Goal: Task Accomplishment & Management: Complete application form

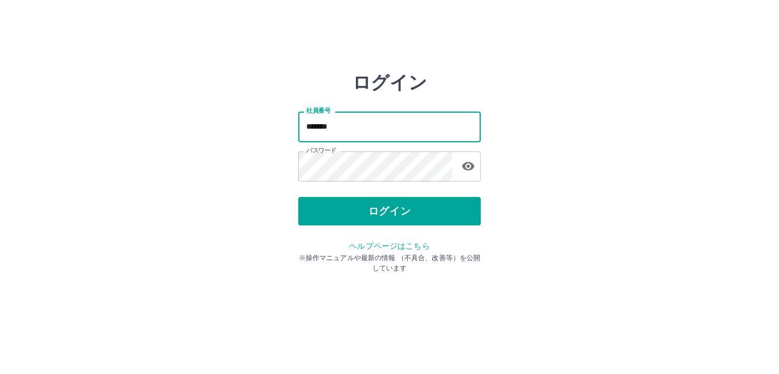
click at [347, 125] on input "*******" at bounding box center [389, 127] width 182 height 30
type input "*******"
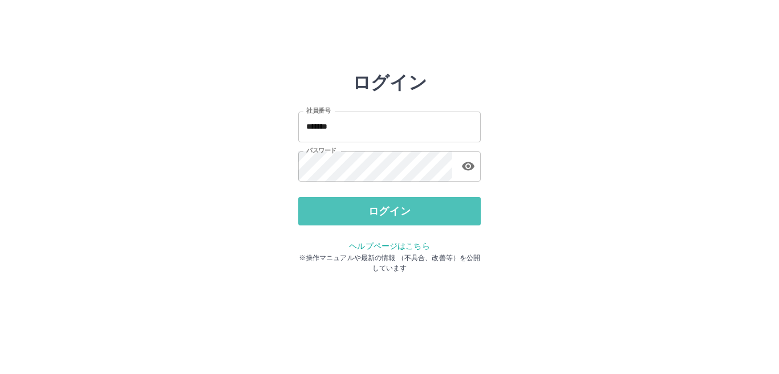
drag, startPoint x: 399, startPoint y: 205, endPoint x: 388, endPoint y: 209, distance: 12.1
click at [394, 207] on button "ログイン" at bounding box center [389, 211] width 182 height 28
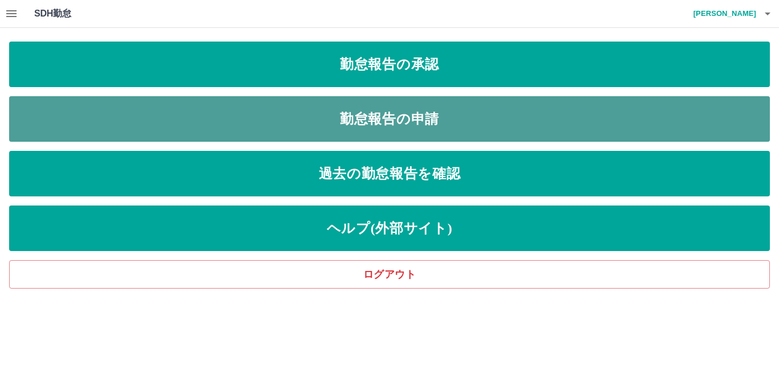
click at [385, 128] on link "勤怠報告の申請" at bounding box center [389, 119] width 760 height 46
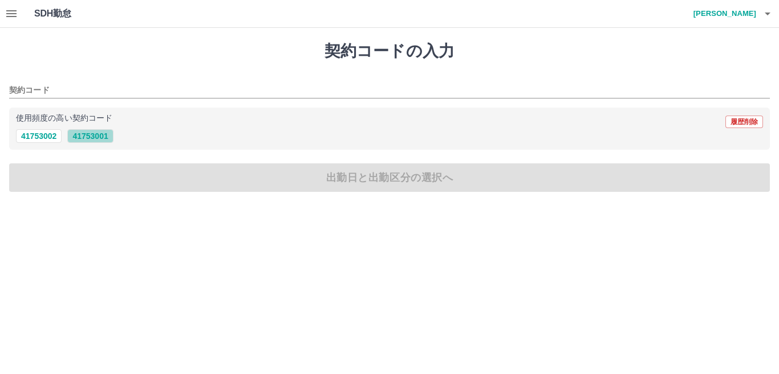
click at [81, 141] on button "41753001" at bounding box center [90, 136] width 46 height 14
type input "********"
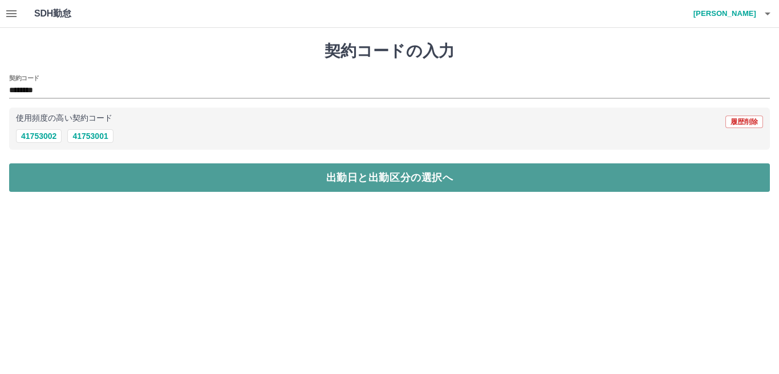
click at [96, 171] on button "出勤日と出勤区分の選択へ" at bounding box center [389, 178] width 760 height 28
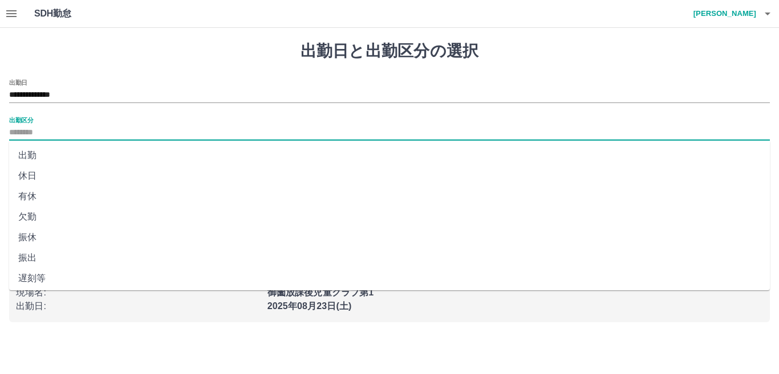
click at [34, 130] on input "出勤区分" at bounding box center [389, 133] width 760 height 14
click at [45, 157] on li "出勤" at bounding box center [389, 155] width 760 height 21
type input "**"
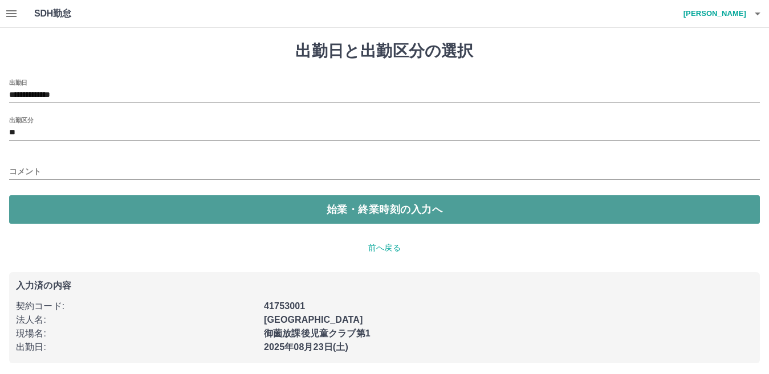
click at [73, 197] on button "始業・終業時刻の入力へ" at bounding box center [384, 209] width 751 height 28
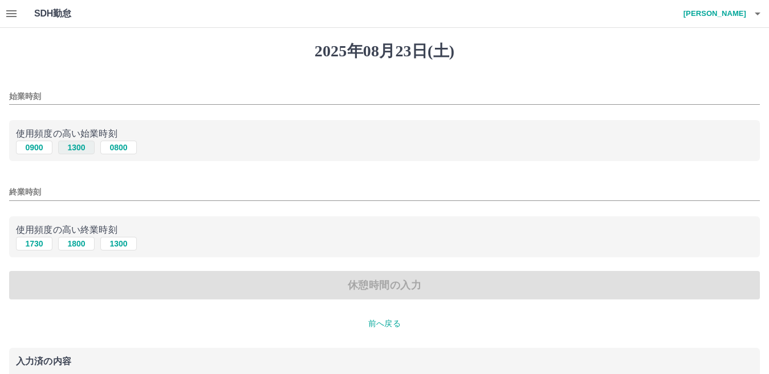
click at [76, 150] on button "1300" at bounding box center [76, 148] width 36 height 14
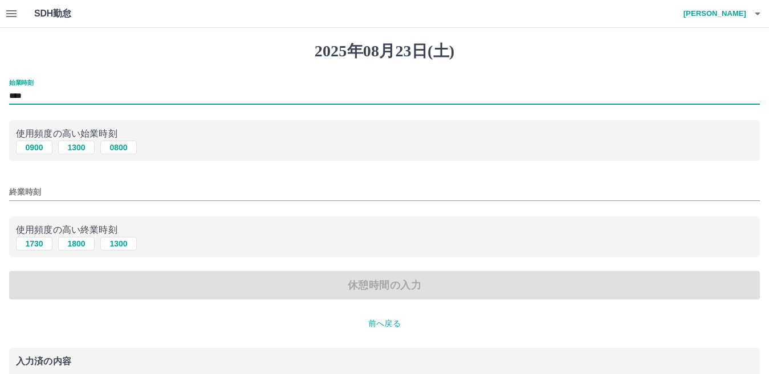
drag, startPoint x: 26, startPoint y: 93, endPoint x: 9, endPoint y: 84, distance: 19.4
click at [28, 93] on input "****" at bounding box center [384, 96] width 751 height 17
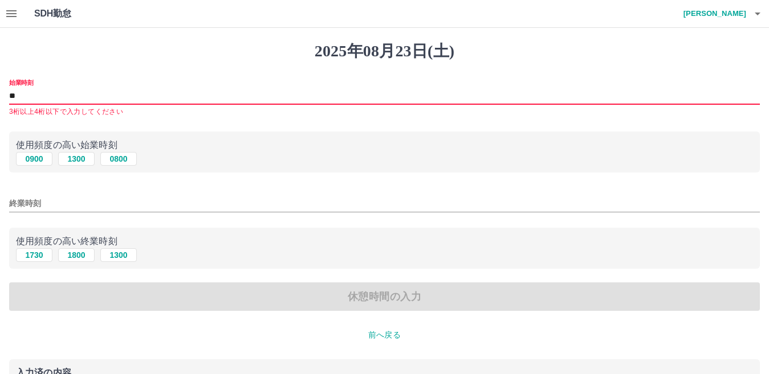
type input "*"
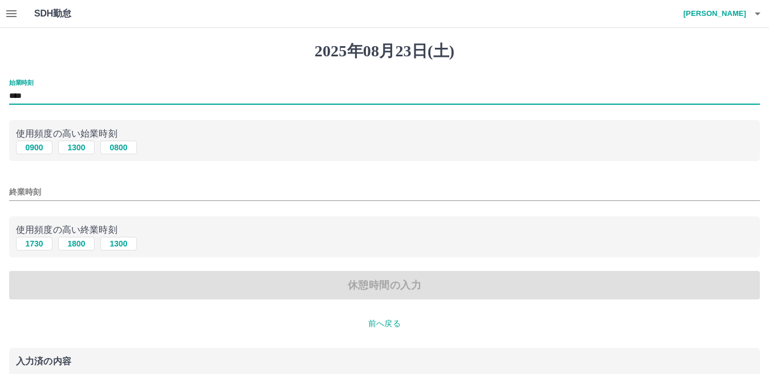
type input "****"
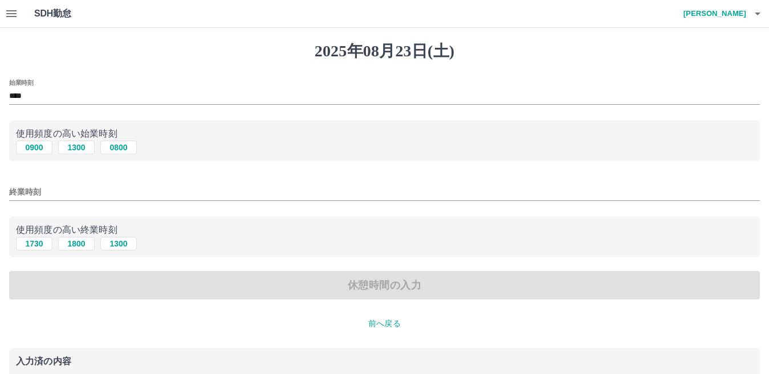
click at [76, 252] on div "使用頻度の高い終業時刻 [DATE] [DATE] [DATE]" at bounding box center [384, 238] width 751 height 42
click at [79, 245] on button "1800" at bounding box center [76, 244] width 36 height 14
type input "****"
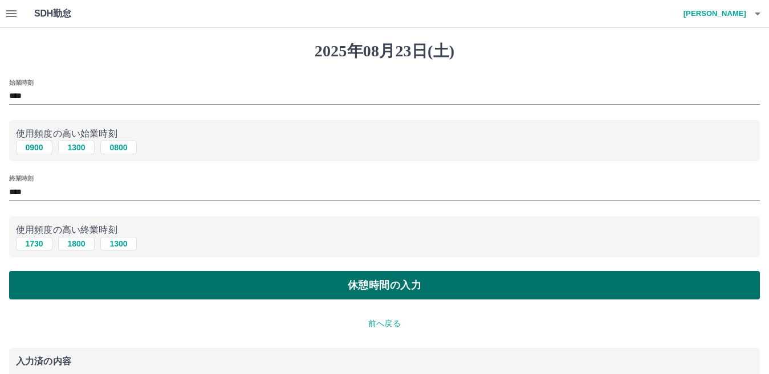
click at [93, 292] on button "休憩時間の入力" at bounding box center [384, 285] width 751 height 28
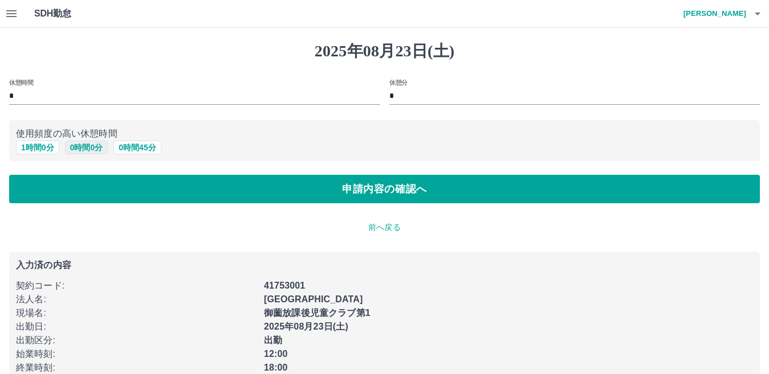
click at [74, 146] on button "0 時間 0 分" at bounding box center [86, 148] width 43 height 14
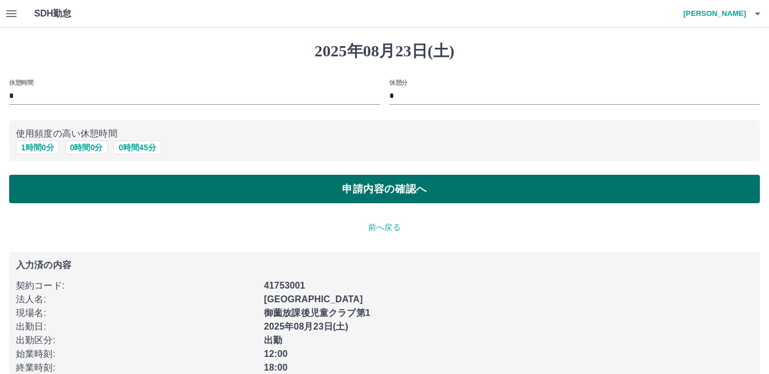
click at [96, 194] on button "申請内容の確認へ" at bounding box center [384, 189] width 751 height 28
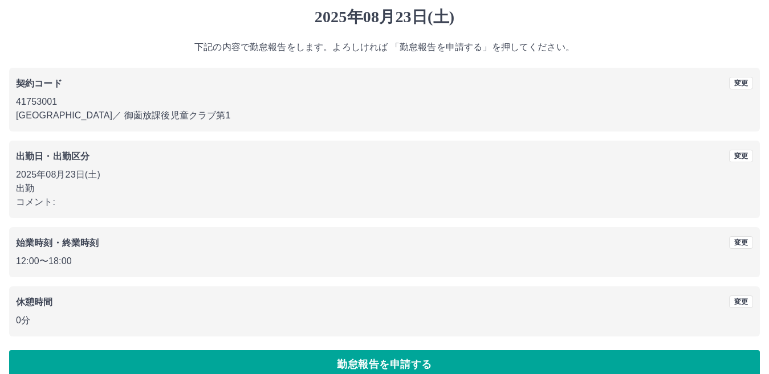
scroll to position [52, 0]
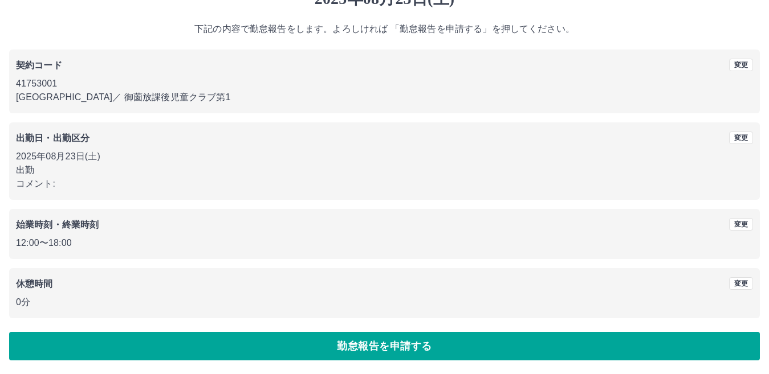
click at [128, 361] on div "[DATE] 下記の内容で勤怠報告をします。よろしければ 「勤怠報告を申請する」を押してください。 契約コード 変更 41753001 [GEOGRAPHIC…" at bounding box center [384, 174] width 769 height 399
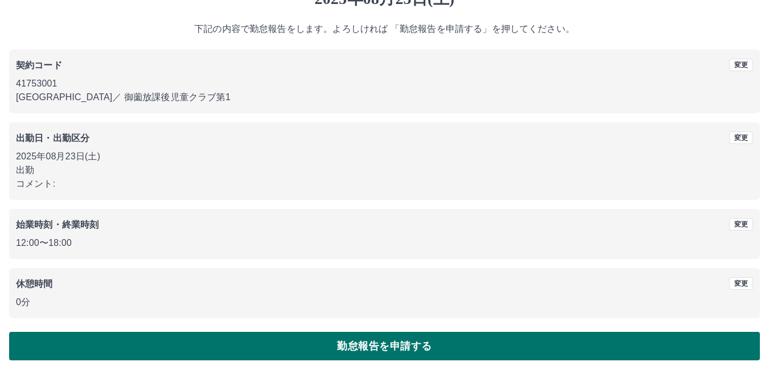
click at [131, 360] on button "勤怠報告を申請する" at bounding box center [384, 346] width 751 height 28
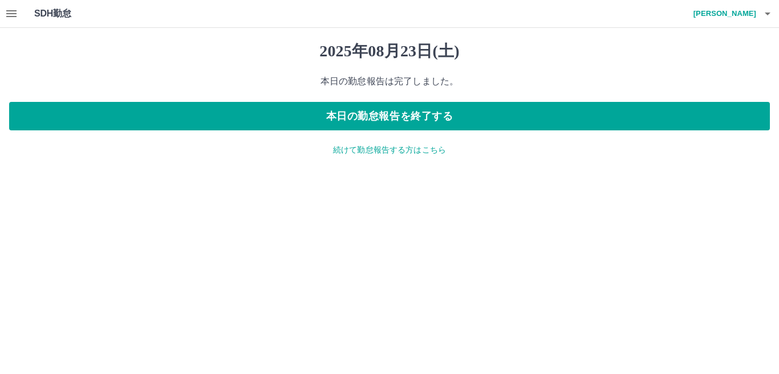
click at [7, 7] on icon "button" at bounding box center [12, 14] width 14 height 14
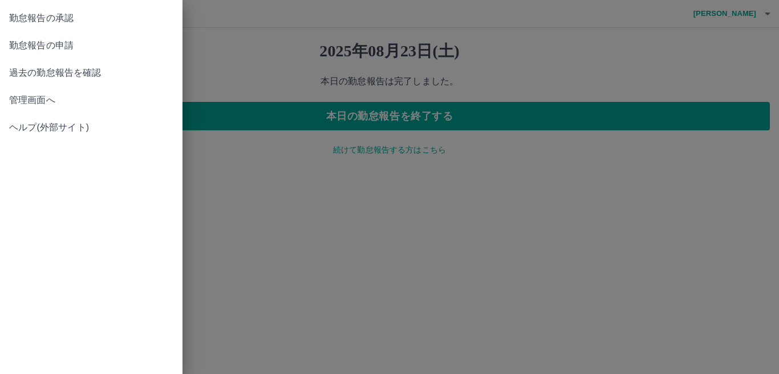
click at [13, 17] on span "勤怠報告の承認" at bounding box center [91, 18] width 164 height 14
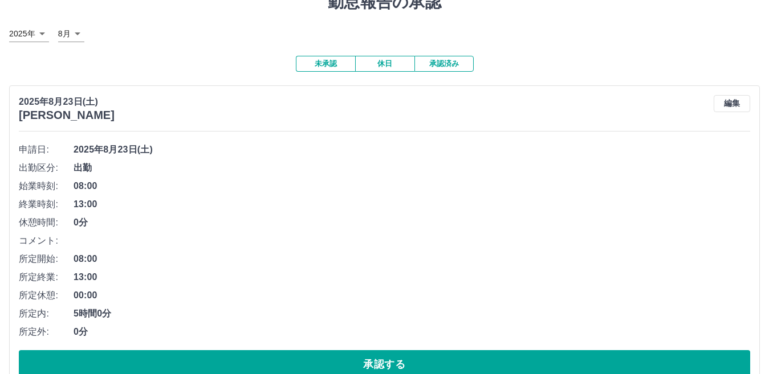
scroll to position [285, 0]
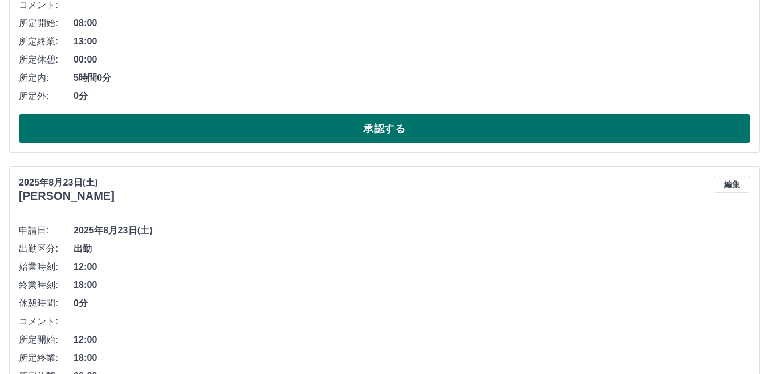
click at [280, 128] on button "承認する" at bounding box center [384, 129] width 731 height 28
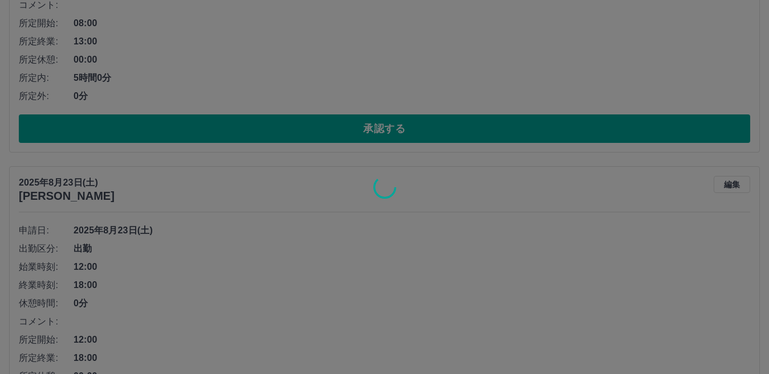
click at [294, 135] on div at bounding box center [384, 187] width 769 height 374
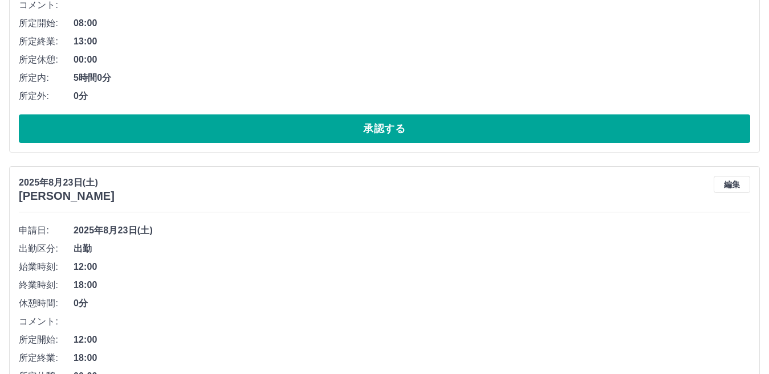
click at [294, 135] on button "承認する" at bounding box center [384, 129] width 731 height 28
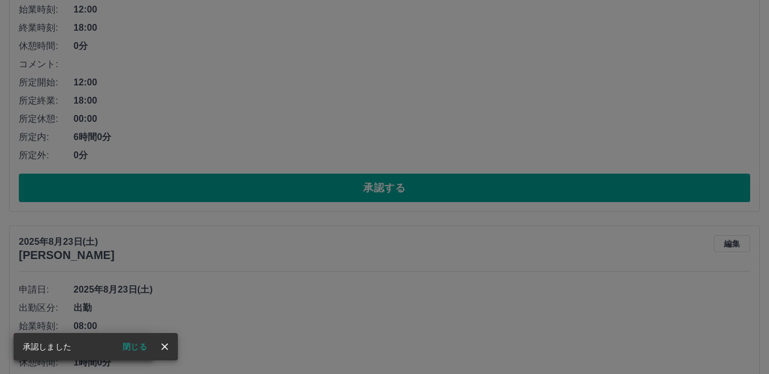
scroll to position [228, 0]
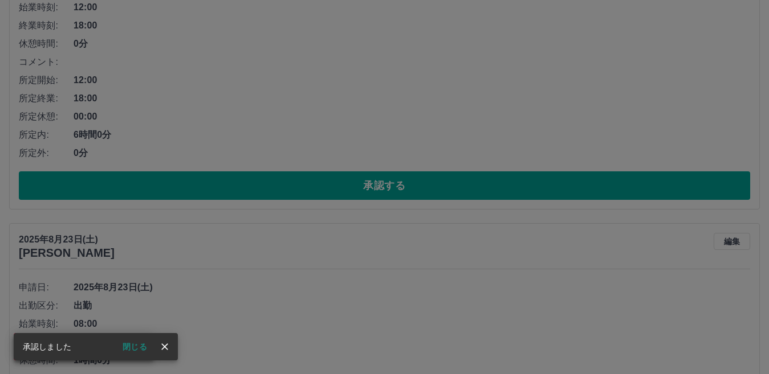
click at [278, 182] on div "承認権限がありません" at bounding box center [384, 187] width 769 height 374
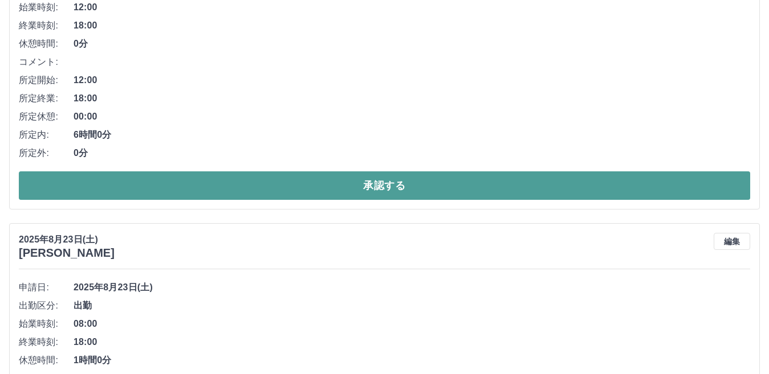
click at [278, 179] on button "承認する" at bounding box center [384, 186] width 731 height 28
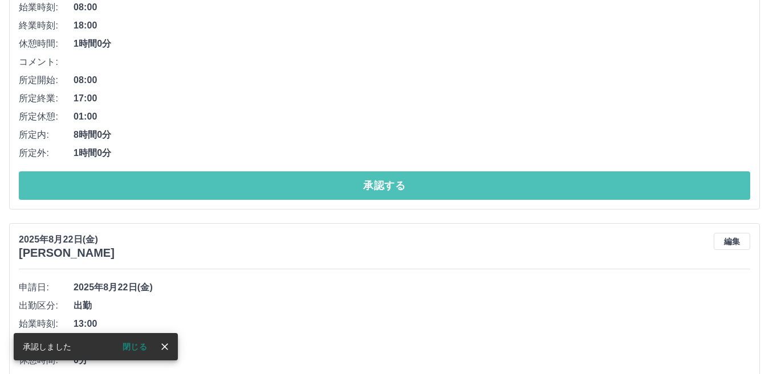
click at [278, 185] on button "承認する" at bounding box center [384, 186] width 731 height 28
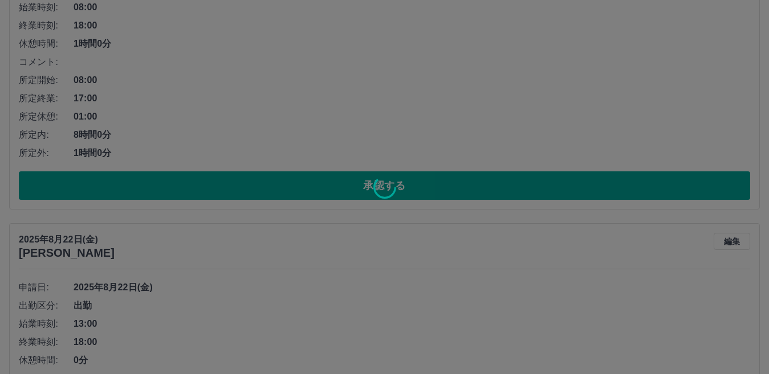
click at [278, 185] on div at bounding box center [384, 187] width 769 height 374
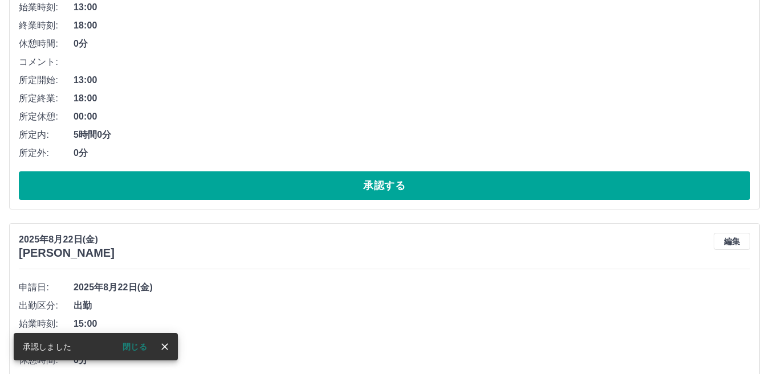
scroll to position [0, 0]
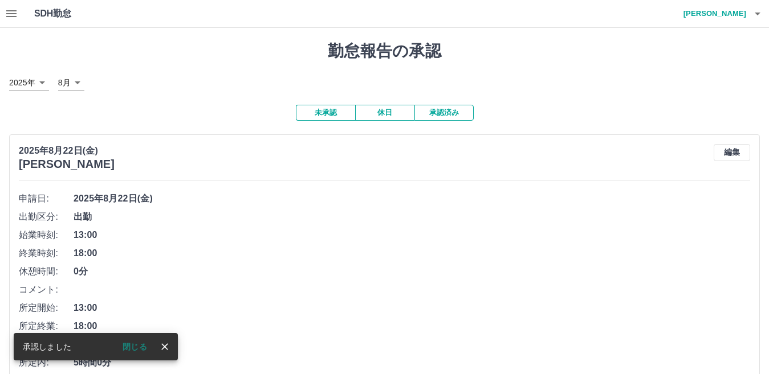
click at [278, 185] on div "[DATE] [PERSON_NAME] 編集 申請日: [DATE] 出勤区分: 出勤 始業時刻: 13:00 終業時刻: 18:00 休憩時間: 0分 コ…" at bounding box center [384, 286] width 751 height 303
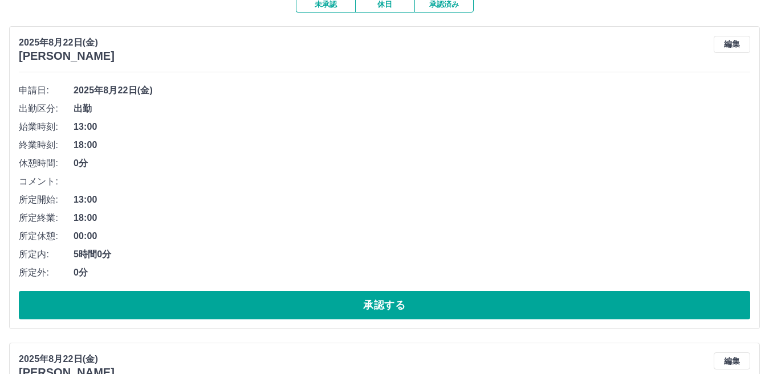
scroll to position [285, 0]
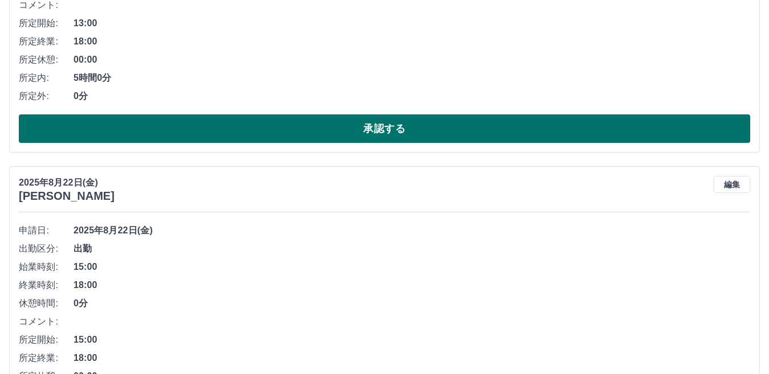
click at [287, 139] on button "承認する" at bounding box center [384, 129] width 731 height 28
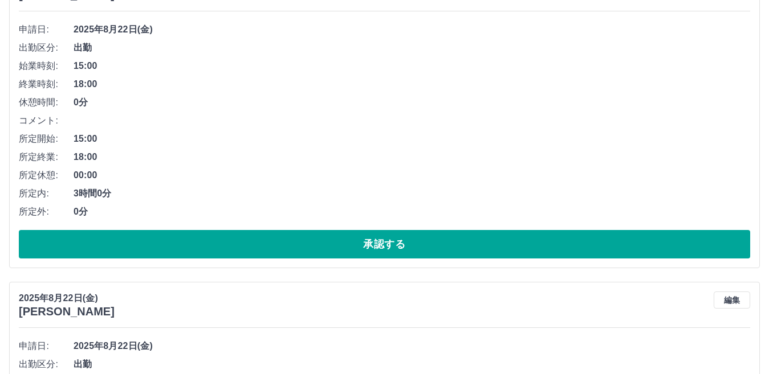
scroll to position [171, 0]
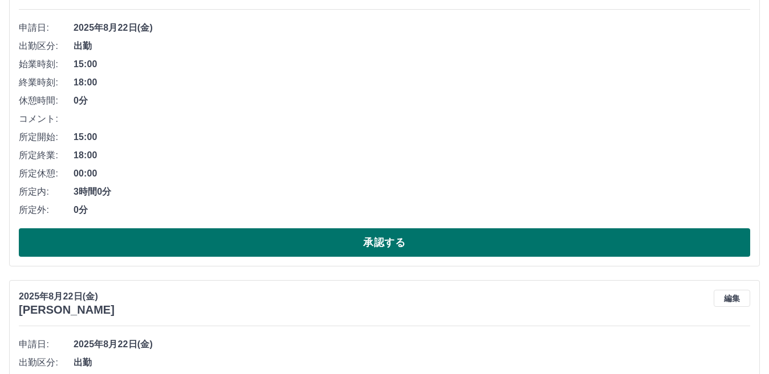
click at [135, 243] on button "承認する" at bounding box center [384, 243] width 731 height 28
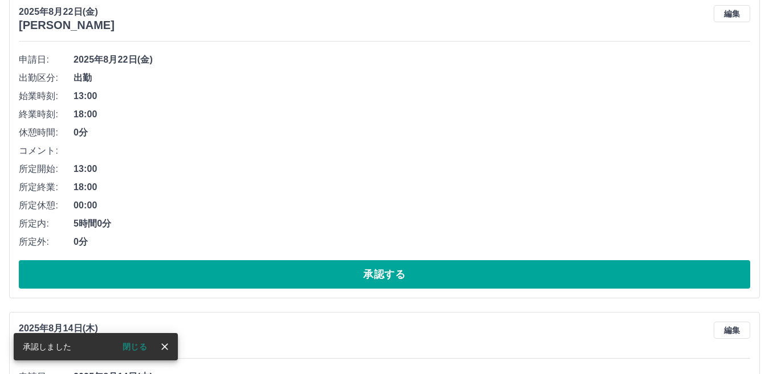
scroll to position [139, 0]
click at [230, 275] on button "承認する" at bounding box center [384, 274] width 731 height 28
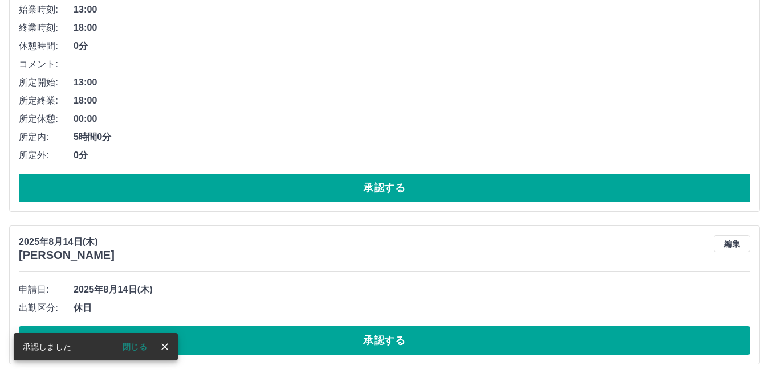
scroll to position [228, 0]
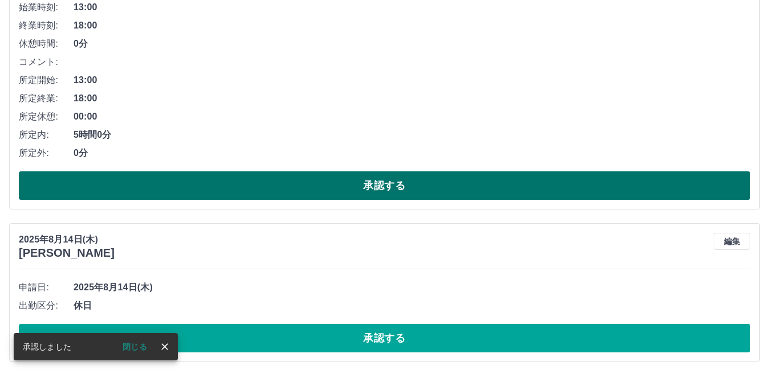
click at [225, 194] on button "承認する" at bounding box center [384, 186] width 731 height 28
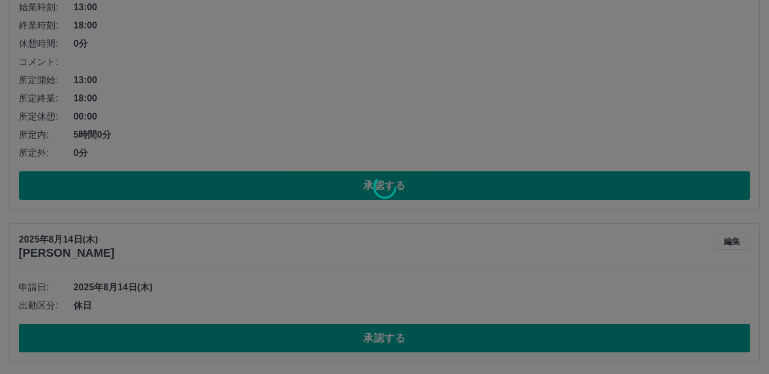
click at [253, 339] on div at bounding box center [384, 187] width 769 height 374
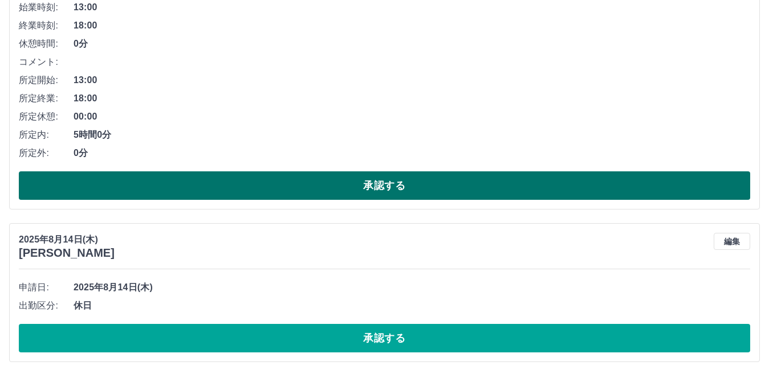
click at [269, 185] on button "承認する" at bounding box center [384, 186] width 731 height 28
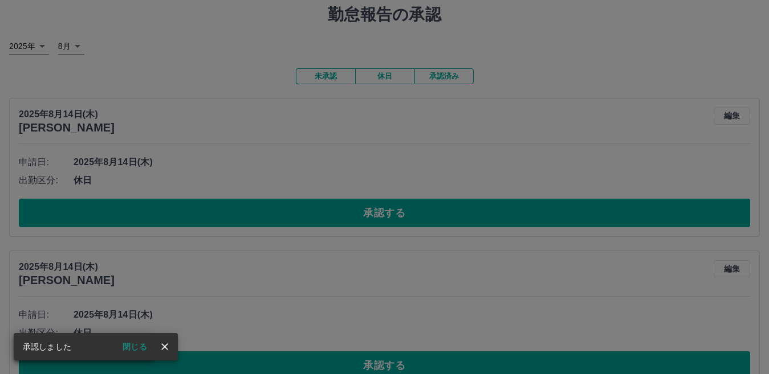
scroll to position [57, 0]
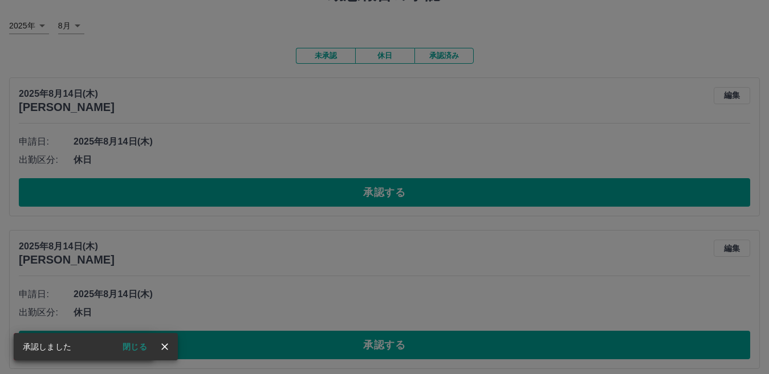
click at [320, 192] on div "承認権限がありません" at bounding box center [384, 187] width 769 height 374
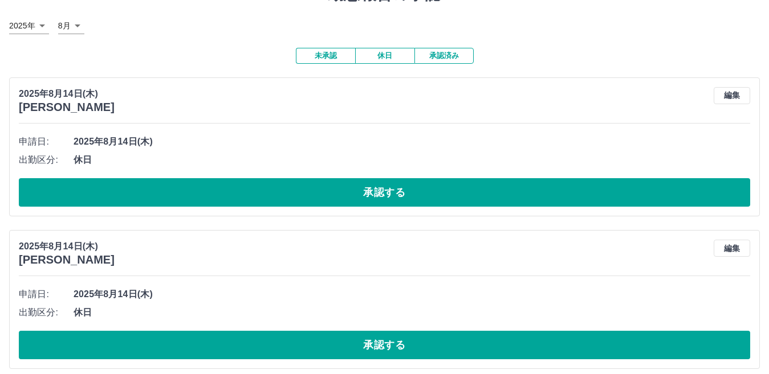
click at [320, 192] on button "承認する" at bounding box center [384, 192] width 731 height 28
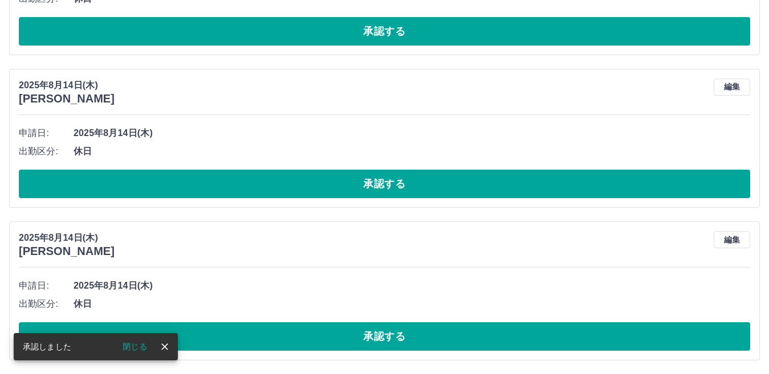
scroll to position [984, 0]
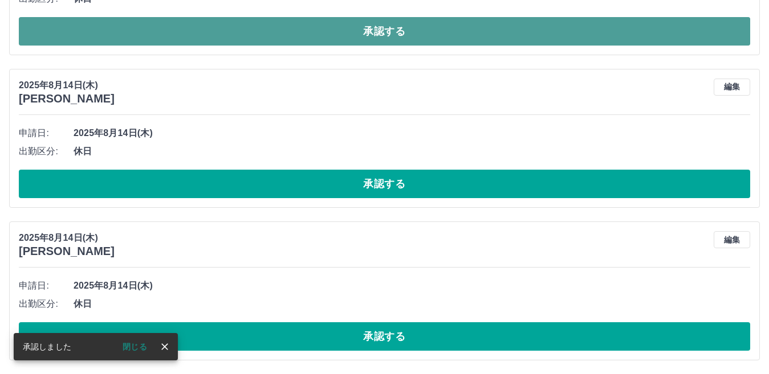
click at [279, 33] on button "承認する" at bounding box center [384, 31] width 731 height 28
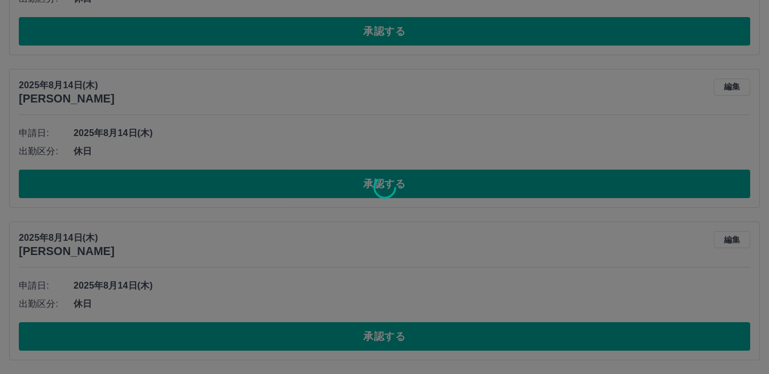
scroll to position [831, 0]
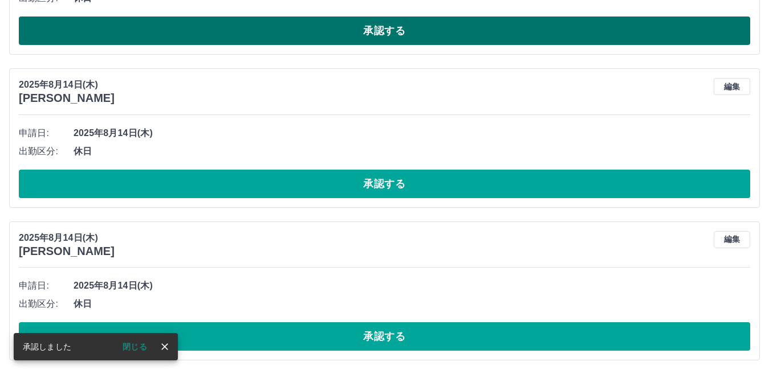
click at [298, 29] on button "承認する" at bounding box center [384, 31] width 731 height 28
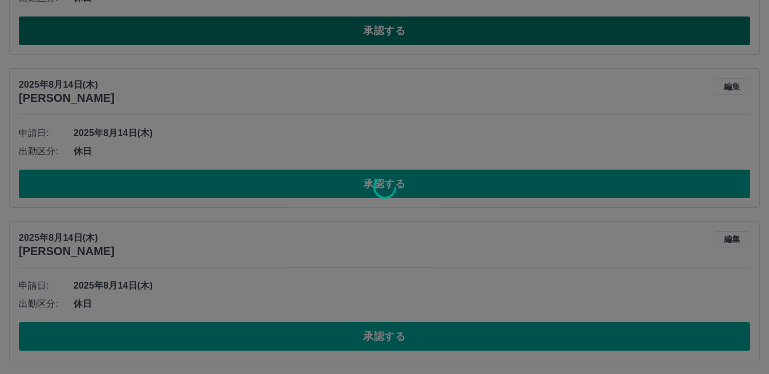
scroll to position [678, 0]
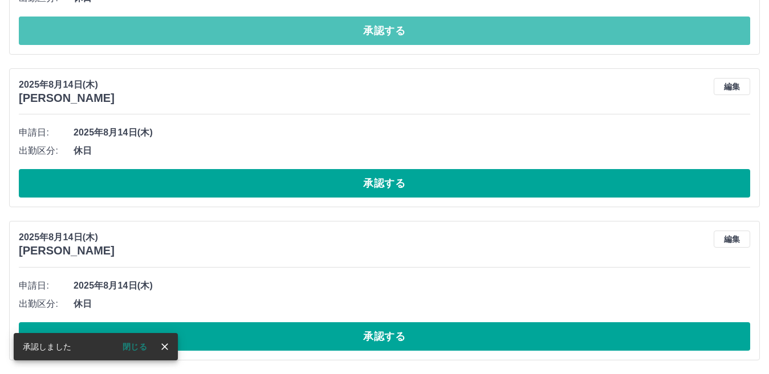
click at [298, 29] on button "承認する" at bounding box center [384, 31] width 731 height 28
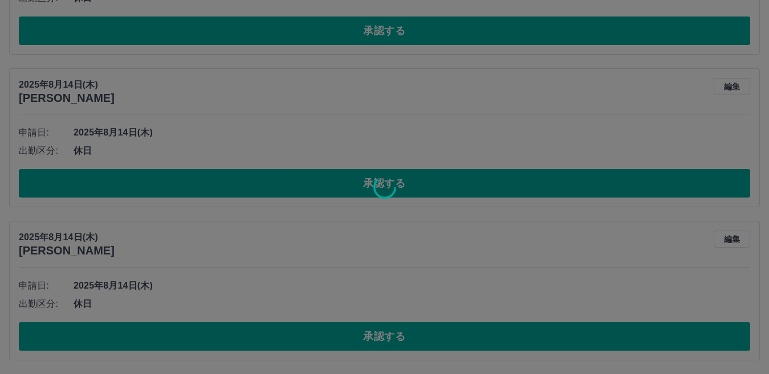
scroll to position [526, 0]
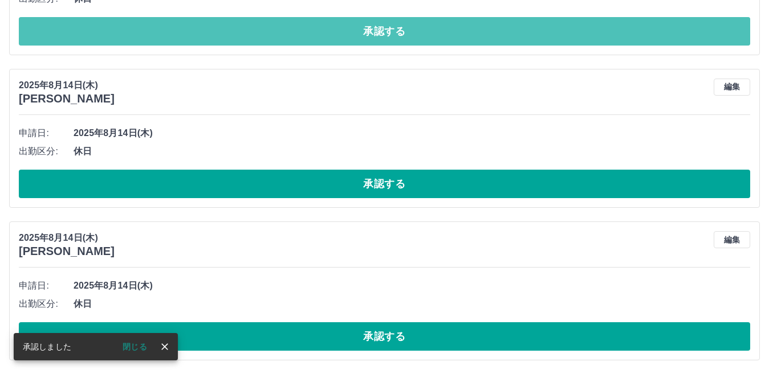
click at [299, 31] on button "承認する" at bounding box center [384, 31] width 731 height 28
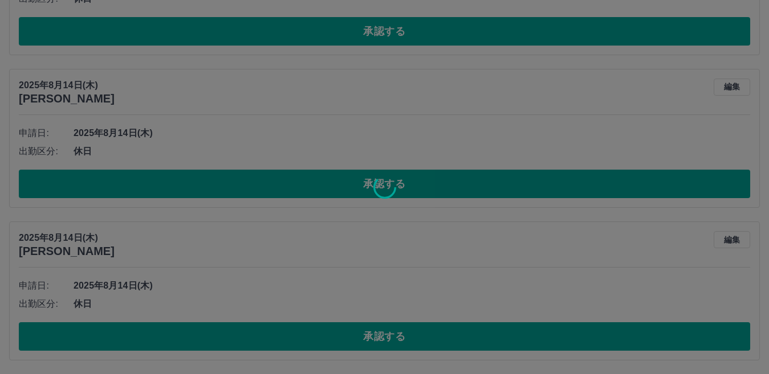
scroll to position [372, 0]
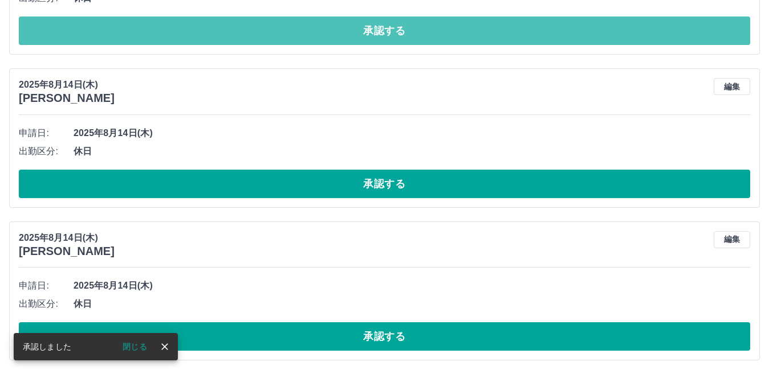
click at [300, 35] on button "承認する" at bounding box center [384, 31] width 731 height 28
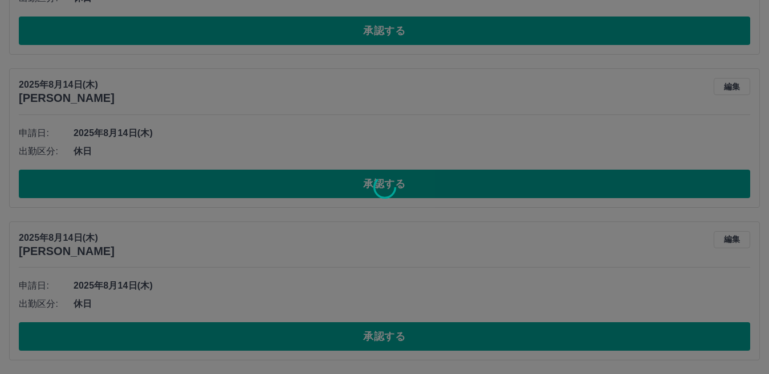
scroll to position [219, 0]
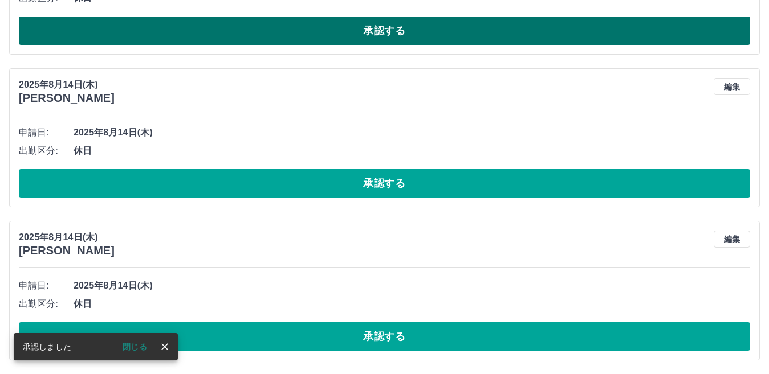
click at [315, 27] on button "承認する" at bounding box center [384, 31] width 731 height 28
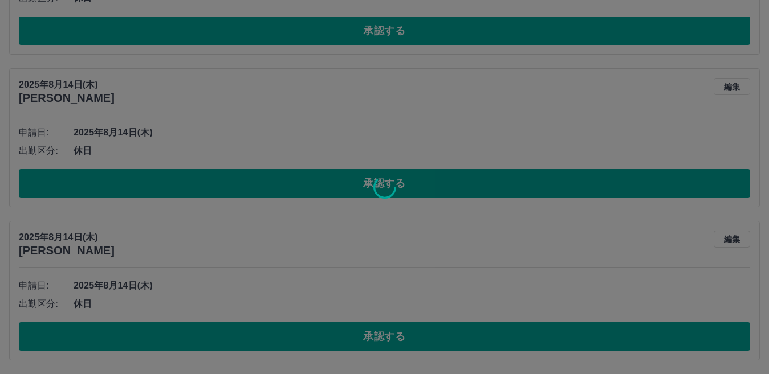
scroll to position [67, 0]
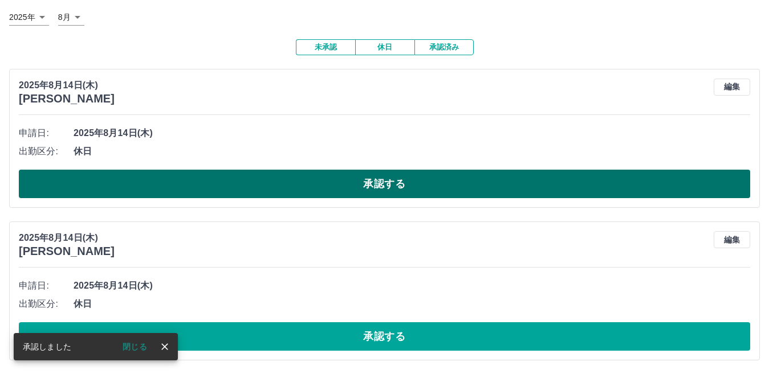
click at [267, 194] on button "承認する" at bounding box center [384, 184] width 731 height 28
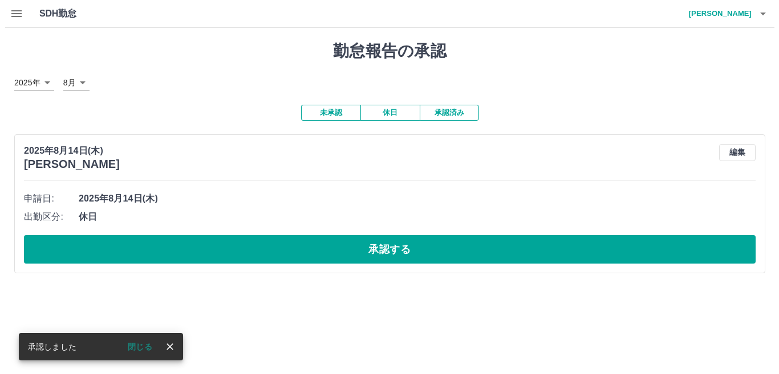
scroll to position [0, 0]
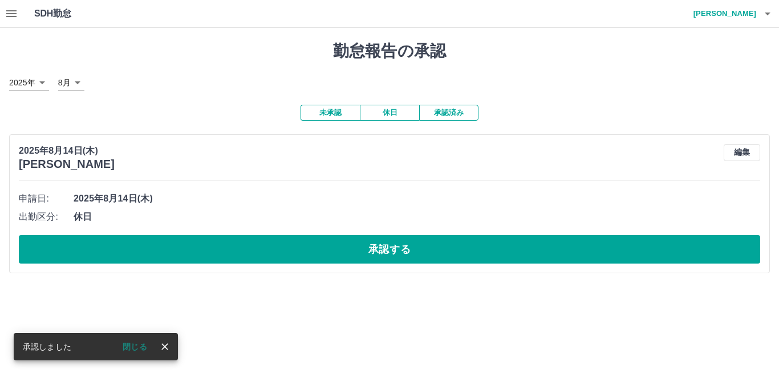
click at [291, 184] on div "[DATE] [PERSON_NAME] 編集 申請日: [DATE] 出勤区分: 休日 承認する" at bounding box center [389, 204] width 760 height 139
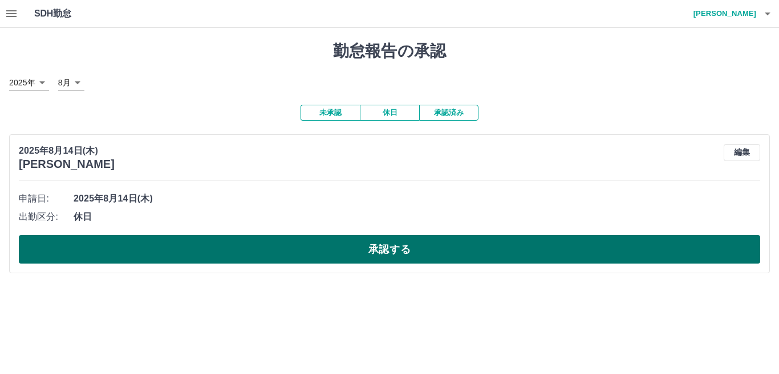
click at [277, 254] on button "承認する" at bounding box center [389, 249] width 741 height 28
